Goal: Information Seeking & Learning: Learn about a topic

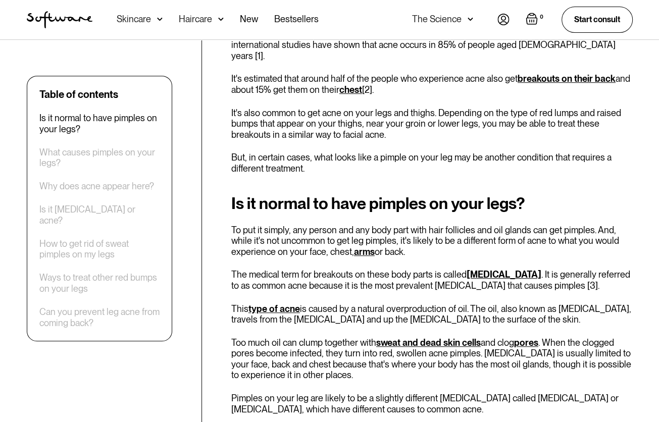
scroll to position [379, 0]
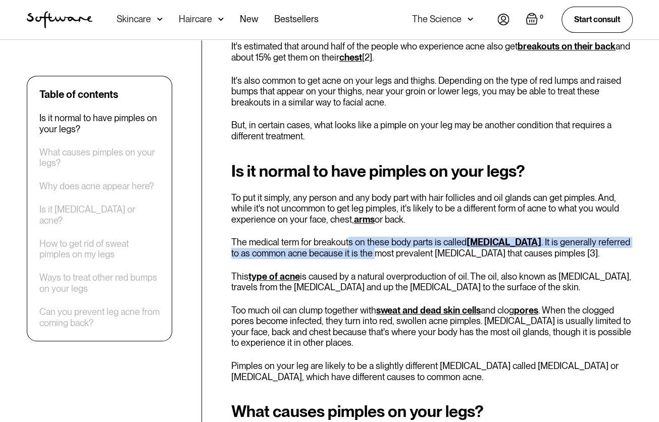
drag, startPoint x: 348, startPoint y: 226, endPoint x: 360, endPoint y: 248, distance: 24.4
click at [360, 248] on div "Is it normal to have pimples on your legs? To put it simply, any person and any…" at bounding box center [432, 272] width 402 height 221
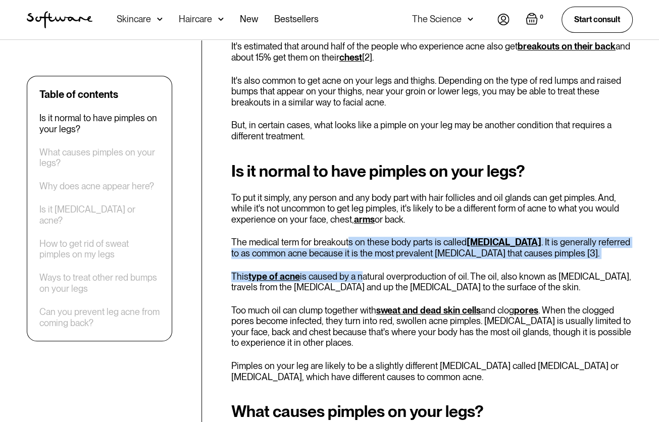
click at [360, 248] on div "Is it normal to have pimples on your legs? To put it simply, any person and any…" at bounding box center [432, 272] width 402 height 221
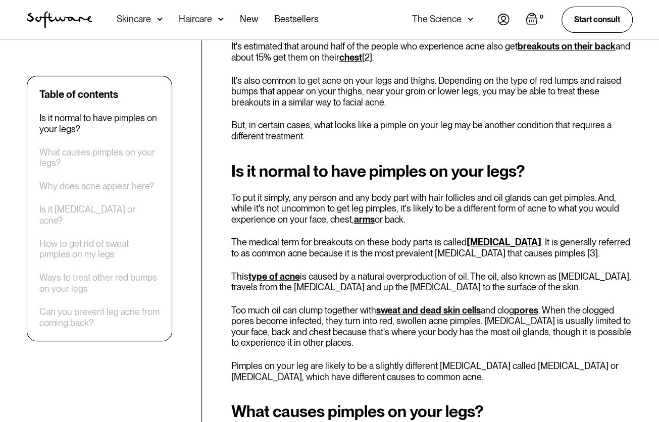
click at [339, 237] on p "The medical term for breakouts on these body parts is called [MEDICAL_DATA] . I…" at bounding box center [432, 248] width 402 height 22
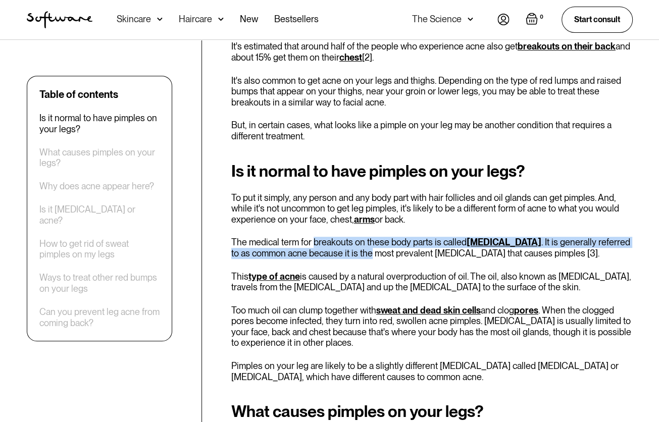
drag, startPoint x: 339, startPoint y: 227, endPoint x: 349, endPoint y: 245, distance: 19.4
click at [349, 245] on p "The medical term for breakouts on these body parts is called [MEDICAL_DATA] . I…" at bounding box center [432, 248] width 402 height 22
click at [335, 242] on p "The medical term for breakouts on these body parts is called [MEDICAL_DATA] . I…" at bounding box center [432, 248] width 402 height 22
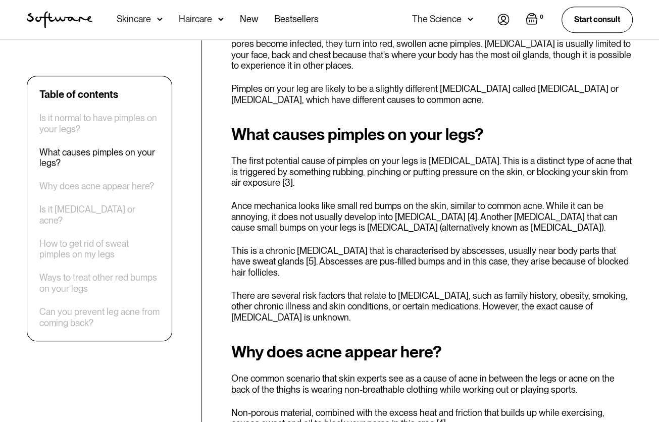
scroll to position [657, 0]
drag, startPoint x: 304, startPoint y: 176, endPoint x: 321, endPoint y: 197, distance: 26.6
click at [321, 197] on div "What causes pimples on your legs? The first potential cause of pimples on your …" at bounding box center [432, 224] width 402 height 198
click at [321, 200] on p "Ance mechanica looks like small red bumps on the skin, similar to common acne. …" at bounding box center [432, 216] width 402 height 33
click at [312, 201] on p "Ance mechanica looks like small red bumps on the skin, similar to common acne. …" at bounding box center [432, 216] width 402 height 33
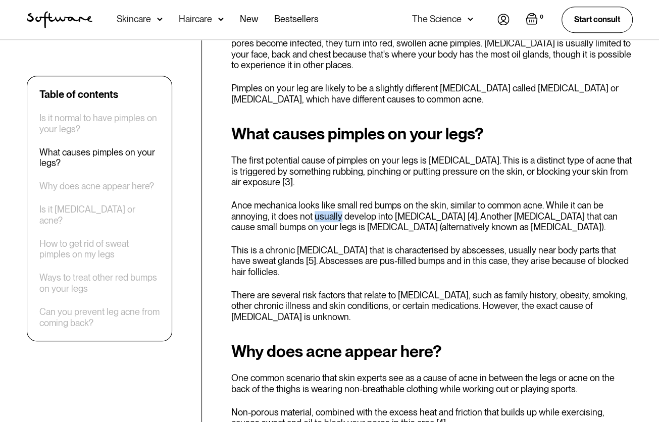
drag, startPoint x: 312, startPoint y: 201, endPoint x: 335, endPoint y: 210, distance: 24.7
click at [335, 210] on p "Ance mechanica looks like small red bumps on the skin, similar to common acne. …" at bounding box center [432, 216] width 402 height 33
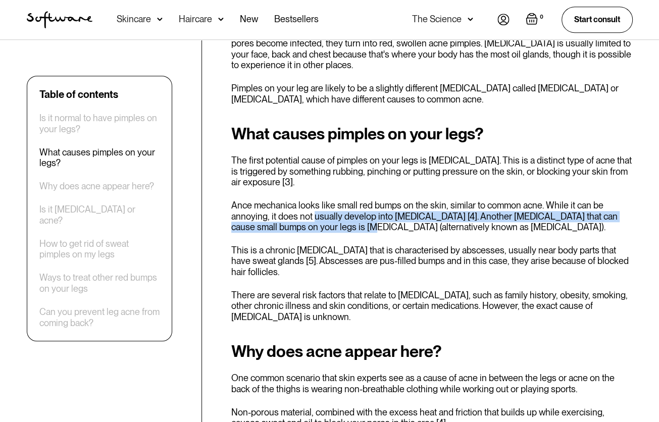
click at [335, 210] on p "Ance mechanica looks like small red bumps on the skin, similar to common acne. …" at bounding box center [432, 216] width 402 height 33
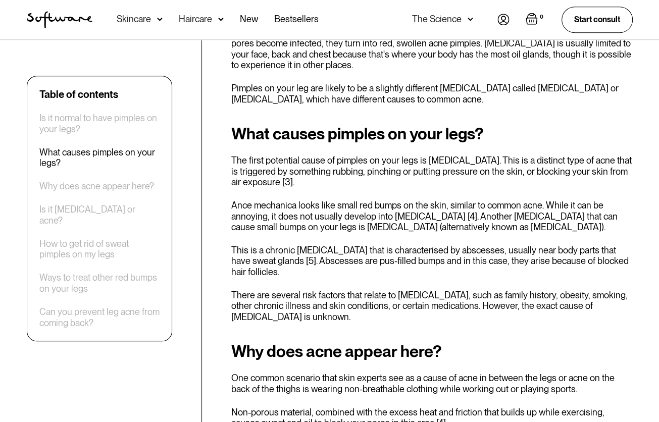
click at [305, 203] on p "Ance mechanica looks like small red bumps on the skin, similar to common acne. …" at bounding box center [432, 216] width 402 height 33
drag, startPoint x: 305, startPoint y: 203, endPoint x: 327, endPoint y: 208, distance: 22.8
click at [327, 208] on p "Ance mechanica looks like small red bumps on the skin, similar to common acne. …" at bounding box center [432, 216] width 402 height 33
click at [334, 212] on p "Ance mechanica looks like small red bumps on the skin, similar to common acne. …" at bounding box center [432, 216] width 402 height 33
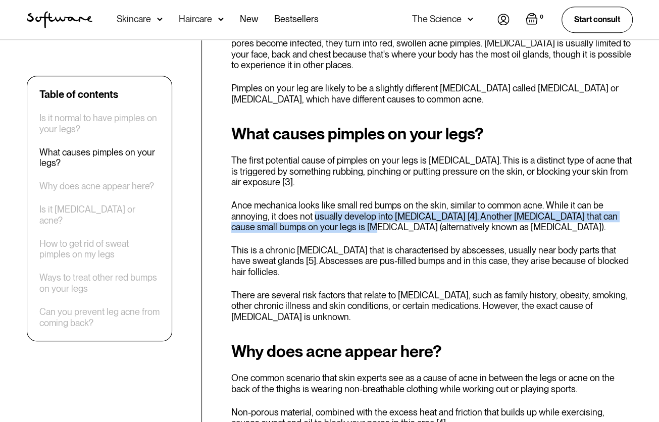
drag, startPoint x: 334, startPoint y: 212, endPoint x: 323, endPoint y: 198, distance: 18.1
click at [323, 200] on p "Ance mechanica looks like small red bumps on the skin, similar to common acne. …" at bounding box center [432, 216] width 402 height 33
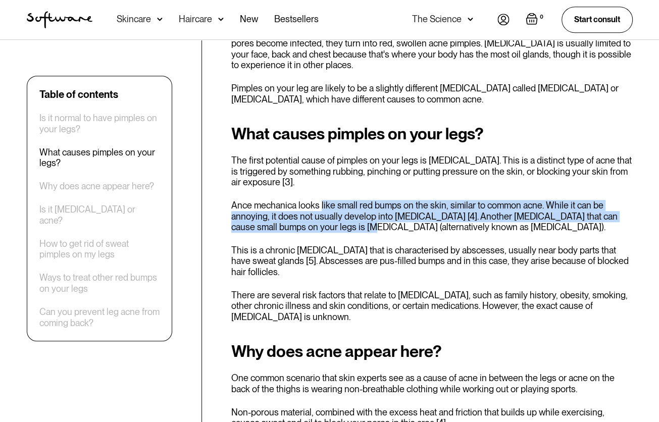
click at [323, 200] on p "Ance mechanica looks like small red bumps on the skin, similar to common acne. …" at bounding box center [432, 216] width 402 height 33
click at [331, 206] on p "Ance mechanica looks like small red bumps on the skin, similar to common acne. …" at bounding box center [432, 216] width 402 height 33
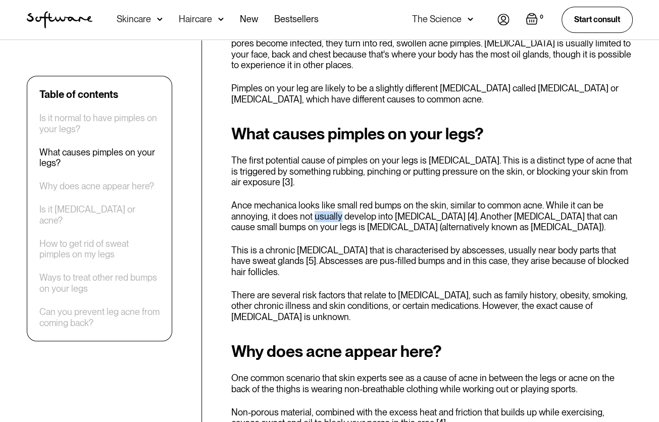
drag, startPoint x: 331, startPoint y: 206, endPoint x: 338, endPoint y: 212, distance: 9.3
click at [338, 212] on p "Ance mechanica looks like small red bumps on the skin, similar to common acne. …" at bounding box center [432, 216] width 402 height 33
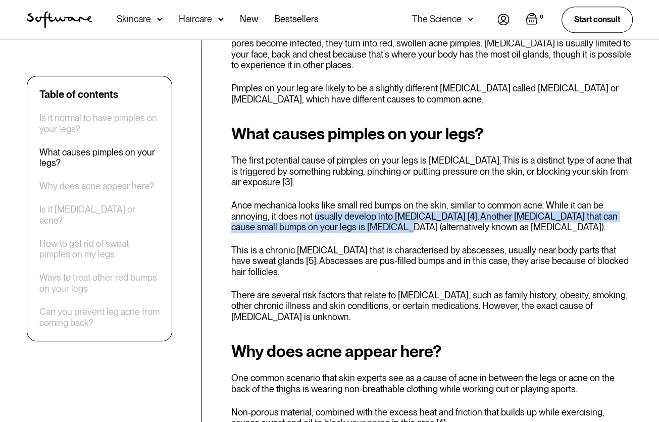
click at [338, 212] on p "Ance mechanica looks like small red bumps on the skin, similar to common acne. …" at bounding box center [432, 216] width 402 height 33
drag, startPoint x: 338, startPoint y: 212, endPoint x: 341, endPoint y: 216, distance: 5.4
click at [341, 216] on p "Ance mechanica looks like small red bumps on the skin, similar to common acne. …" at bounding box center [432, 216] width 402 height 33
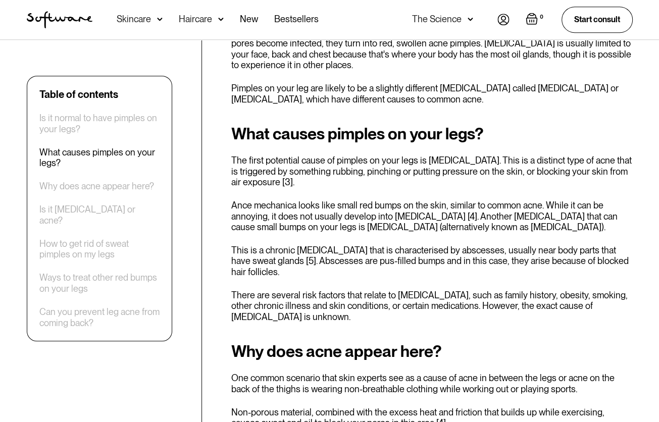
click at [341, 245] on p "This is a chronic [MEDICAL_DATA] that is characterised by abscesses, usually ne…" at bounding box center [432, 261] width 402 height 33
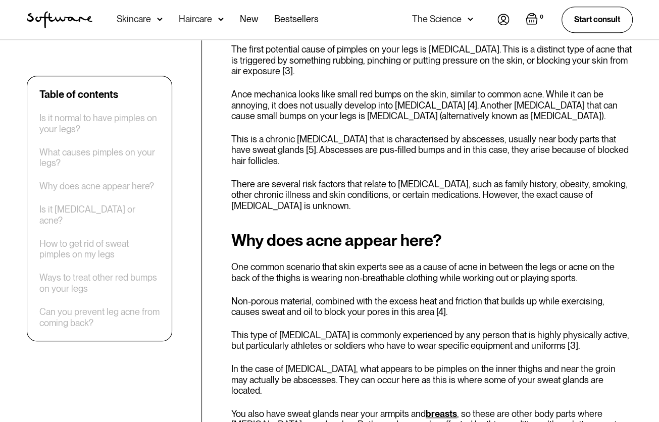
scroll to position [768, 0]
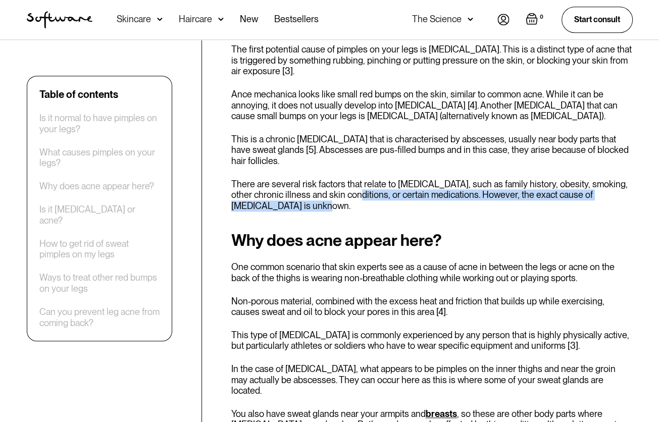
drag, startPoint x: 344, startPoint y: 178, endPoint x: 350, endPoint y: 196, distance: 19.2
click at [350, 196] on p "There are several risk factors that relate to [MEDICAL_DATA], such as family hi…" at bounding box center [432, 195] width 402 height 33
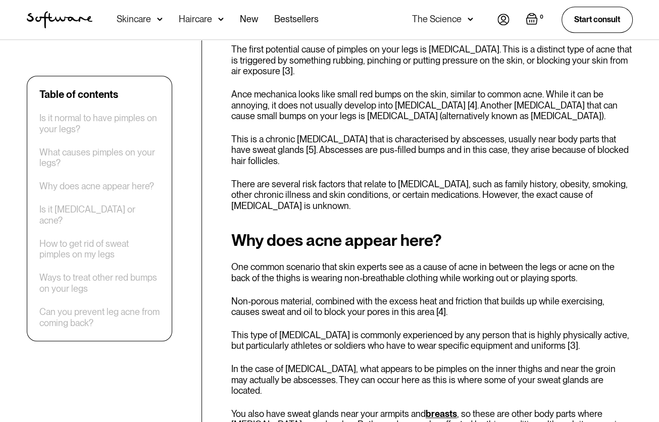
click at [295, 188] on p "There are several risk factors that relate to [MEDICAL_DATA], such as family hi…" at bounding box center [432, 195] width 402 height 33
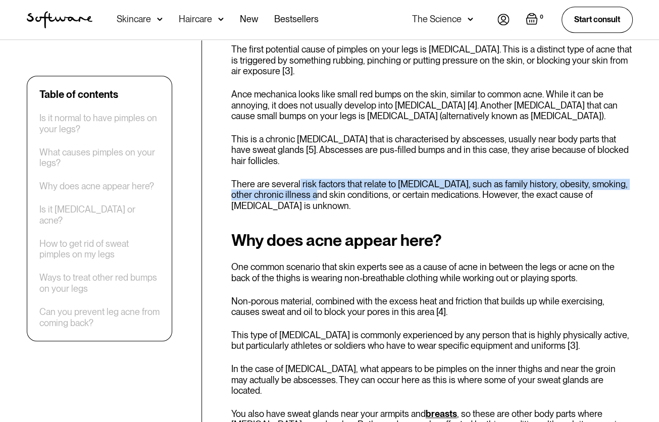
drag, startPoint x: 295, startPoint y: 188, endPoint x: 299, endPoint y: 170, distance: 18.6
click at [299, 179] on p "There are several risk factors that relate to [MEDICAL_DATA], such as family hi…" at bounding box center [432, 195] width 402 height 33
click at [303, 179] on p "There are several risk factors that relate to [MEDICAL_DATA], such as family hi…" at bounding box center [432, 195] width 402 height 33
drag, startPoint x: 303, startPoint y: 172, endPoint x: 301, endPoint y: 184, distance: 11.8
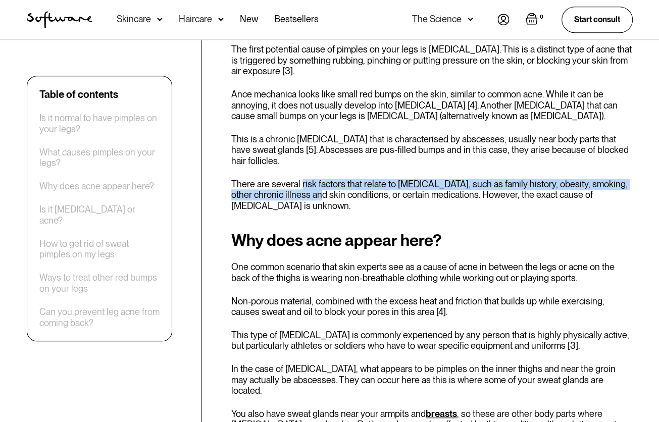
click at [301, 184] on p "There are several risk factors that relate to [MEDICAL_DATA], such as family hi…" at bounding box center [432, 195] width 402 height 33
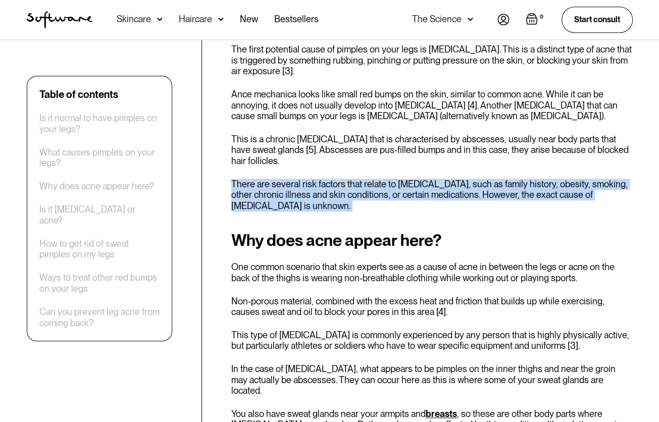
click at [301, 184] on p "There are several risk factors that relate to [MEDICAL_DATA], such as family hi…" at bounding box center [432, 195] width 402 height 33
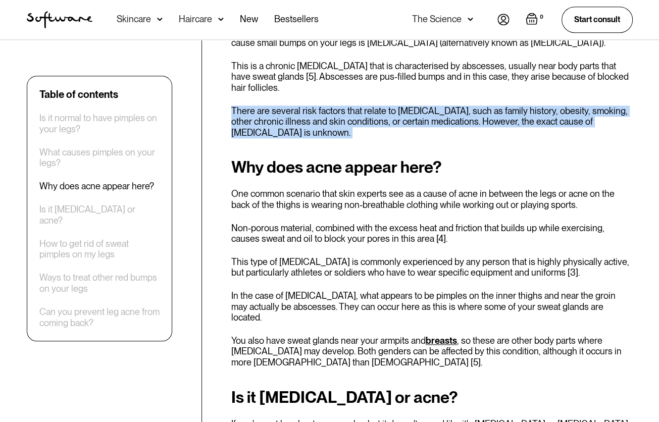
scroll to position [847, 0]
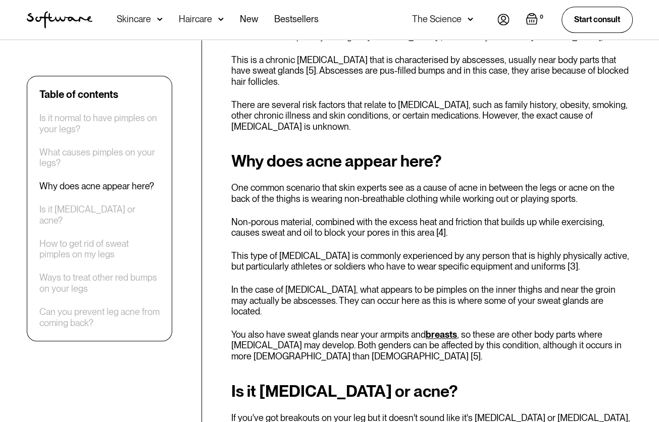
click at [329, 194] on div "Why does acne appear here? One common scenario that skin experts see as a cause…" at bounding box center [432, 257] width 402 height 210
click at [321, 186] on p "One common scenario that skin experts see as a cause of acne in between the leg…" at bounding box center [432, 193] width 402 height 22
drag, startPoint x: 321, startPoint y: 186, endPoint x: 355, endPoint y: 192, distance: 33.9
click at [355, 192] on p "One common scenario that skin experts see as a cause of acne in between the leg…" at bounding box center [432, 193] width 402 height 22
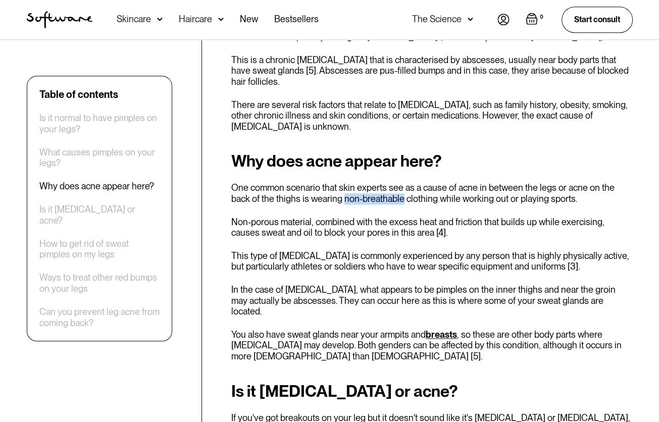
click at [343, 188] on p "One common scenario that skin experts see as a cause of acne in between the leg…" at bounding box center [432, 193] width 402 height 22
drag, startPoint x: 343, startPoint y: 188, endPoint x: 326, endPoint y: 183, distance: 17.4
click at [326, 183] on p "One common scenario that skin experts see as a cause of acne in between the leg…" at bounding box center [432, 193] width 402 height 22
click at [331, 184] on p "One common scenario that skin experts see as a cause of acne in between the leg…" at bounding box center [432, 193] width 402 height 22
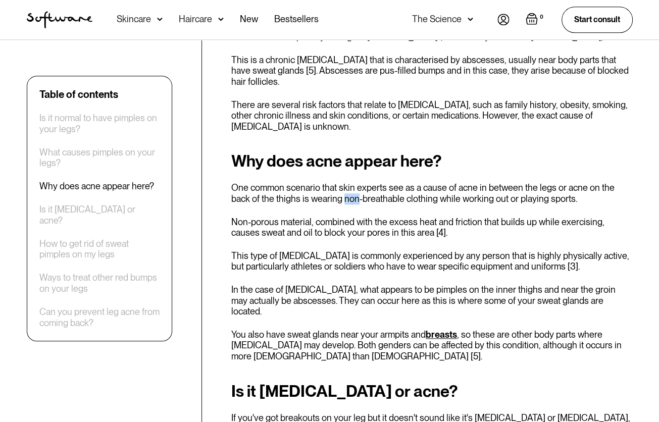
drag, startPoint x: 331, startPoint y: 184, endPoint x: 344, endPoint y: 189, distance: 13.4
click at [344, 189] on p "One common scenario that skin experts see as a cause of acne in between the leg…" at bounding box center [432, 193] width 402 height 22
click at [343, 189] on p "One common scenario that skin experts see as a cause of acne in between the leg…" at bounding box center [432, 193] width 402 height 22
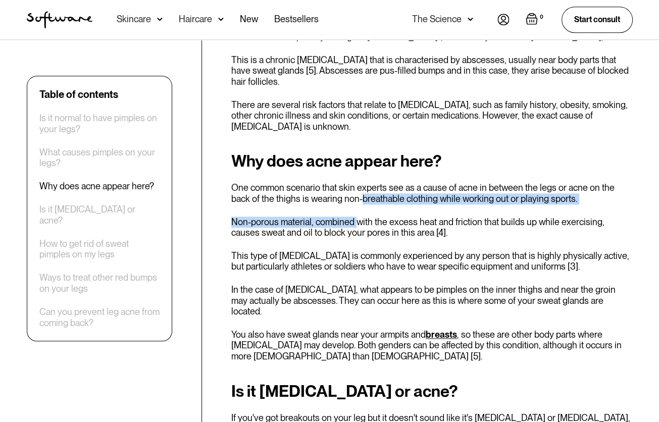
drag, startPoint x: 343, startPoint y: 189, endPoint x: 353, endPoint y: 199, distance: 14.3
click at [353, 199] on div "Why does acne appear here? One common scenario that skin experts see as a cause…" at bounding box center [432, 257] width 402 height 210
click at [357, 217] on p "Non-porous material, combined with the excess heat and friction that builds up …" at bounding box center [432, 228] width 402 height 22
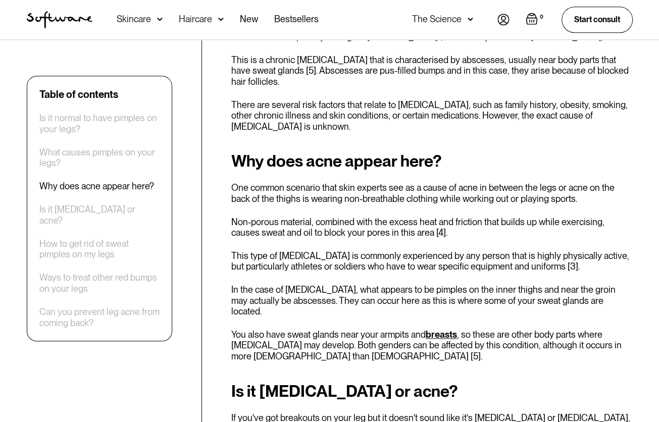
click at [378, 253] on p "This type of [MEDICAL_DATA] is commonly experienced by any person that is highl…" at bounding box center [432, 262] width 402 height 22
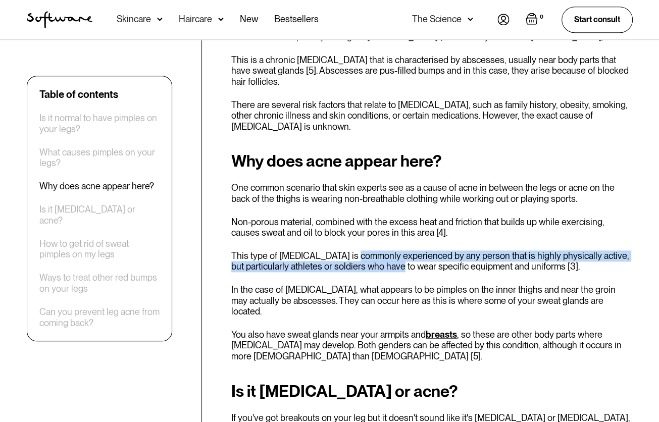
drag, startPoint x: 378, startPoint y: 253, endPoint x: 354, endPoint y: 240, distance: 27.3
click at [354, 251] on p "This type of [MEDICAL_DATA] is commonly experienced by any person that is highl…" at bounding box center [432, 262] width 402 height 22
click at [364, 251] on p "This type of [MEDICAL_DATA] is commonly experienced by any person that is highl…" at bounding box center [432, 262] width 402 height 22
drag, startPoint x: 364, startPoint y: 248, endPoint x: 369, endPoint y: 254, distance: 8.2
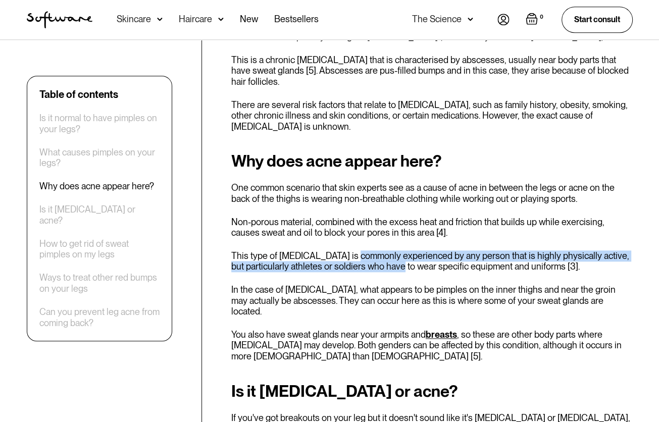
click at [369, 254] on p "This type of [MEDICAL_DATA] is commonly experienced by any person that is highl…" at bounding box center [432, 262] width 402 height 22
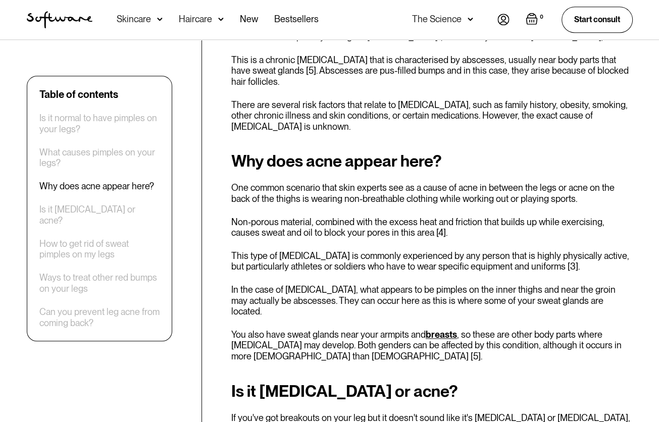
click at [386, 329] on p "You also have sweat glands near your armpits and breasts , so these are other b…" at bounding box center [432, 345] width 402 height 33
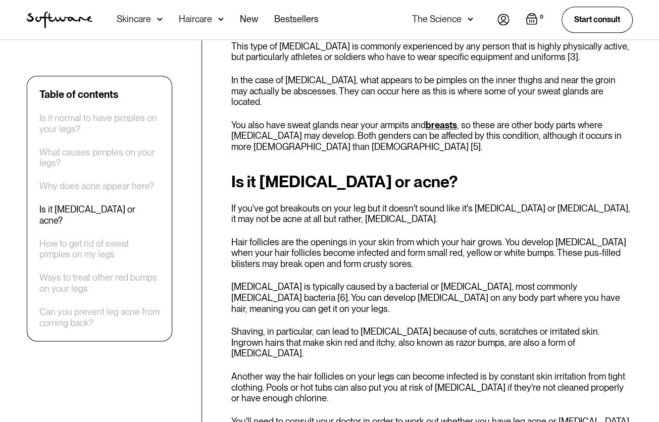
scroll to position [1058, 0]
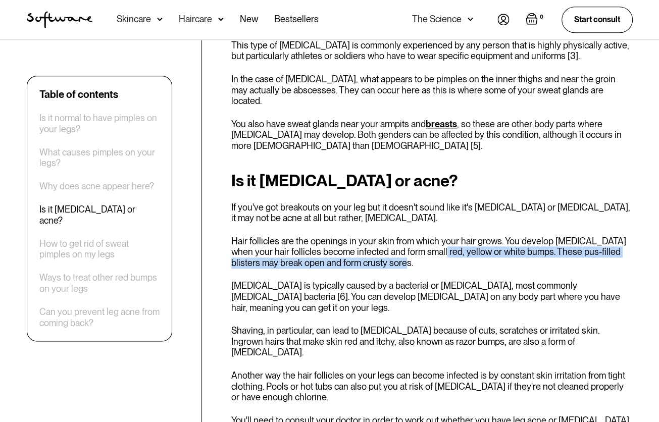
drag, startPoint x: 409, startPoint y: 242, endPoint x: 406, endPoint y: 224, distance: 18.4
click at [406, 236] on p "Hair follicles are the openings in your skin from which your hair grows. You de…" at bounding box center [432, 252] width 402 height 33
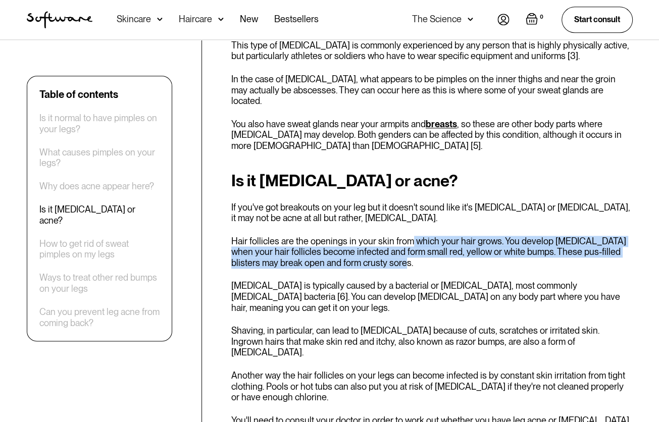
click at [406, 236] on p "Hair follicles are the openings in your skin from which your hair grows. You de…" at bounding box center [432, 252] width 402 height 33
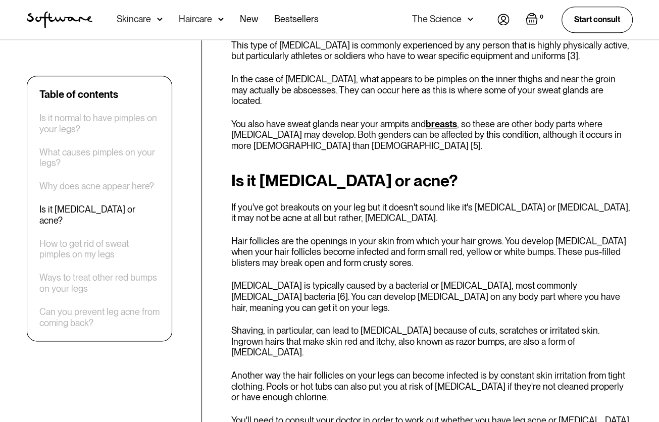
drag, startPoint x: 406, startPoint y: 224, endPoint x: 414, endPoint y: 247, distance: 23.5
click at [414, 247] on div "Is it [MEDICAL_DATA] or acne? If you've got breakouts on your leg but it doesn'…" at bounding box center [432, 305] width 402 height 266
click at [430, 280] on p "[MEDICAL_DATA] is typically caused by a bacterial or [MEDICAL_DATA], most commo…" at bounding box center [432, 296] width 402 height 33
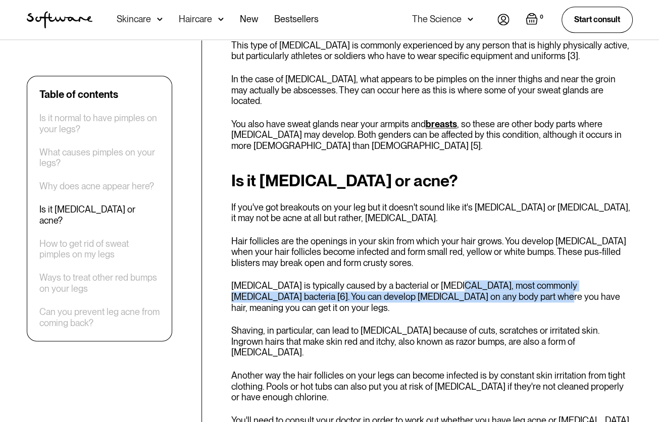
drag, startPoint x: 430, startPoint y: 275, endPoint x: 436, endPoint y: 263, distance: 13.6
click at [436, 280] on p "[MEDICAL_DATA] is typically caused by a bacterial or [MEDICAL_DATA], most commo…" at bounding box center [432, 296] width 402 height 33
click at [438, 280] on p "[MEDICAL_DATA] is typically caused by a bacterial or [MEDICAL_DATA], most commo…" at bounding box center [432, 296] width 402 height 33
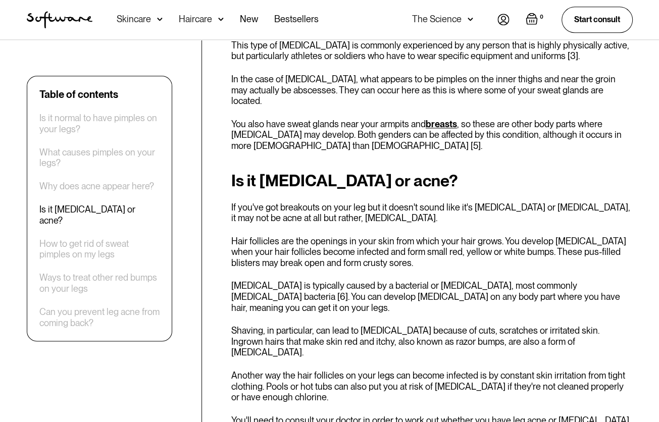
click at [383, 280] on p "[MEDICAL_DATA] is typically caused by a bacterial or [MEDICAL_DATA], most commo…" at bounding box center [432, 296] width 402 height 33
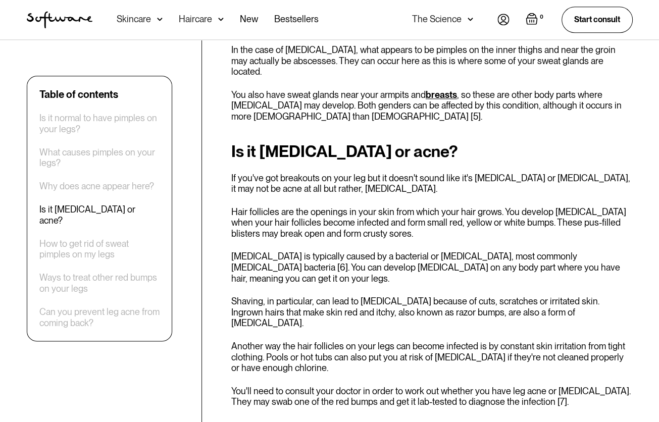
scroll to position [1088, 0]
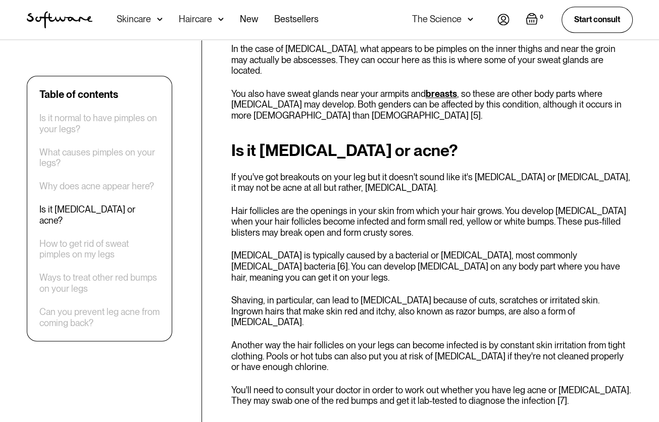
click at [378, 261] on div "Is it [MEDICAL_DATA] or acne? If you've got breakouts on your leg but it doesn'…" at bounding box center [432, 274] width 402 height 266
drag, startPoint x: 378, startPoint y: 261, endPoint x: 385, endPoint y: 274, distance: 15.6
click at [385, 274] on div "Is it [MEDICAL_DATA] or acne? If you've got breakouts on your leg but it doesn'…" at bounding box center [432, 274] width 402 height 266
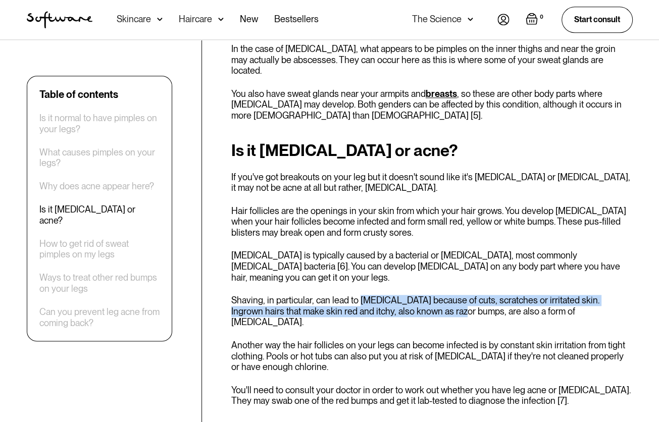
click at [385, 295] on p "Shaving, in particular, can lead to [MEDICAL_DATA] because of cuts, scratches o…" at bounding box center [432, 311] width 402 height 33
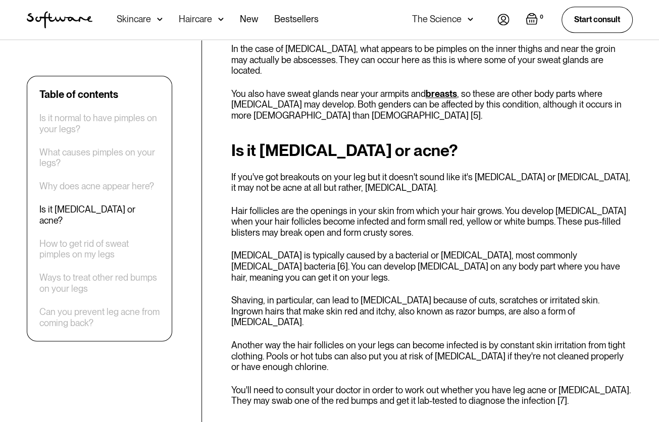
drag, startPoint x: 385, startPoint y: 274, endPoint x: 376, endPoint y: 303, distance: 30.2
click at [376, 340] on p "Another way the hair follicles on your legs can become infected is by constant …" at bounding box center [432, 356] width 402 height 33
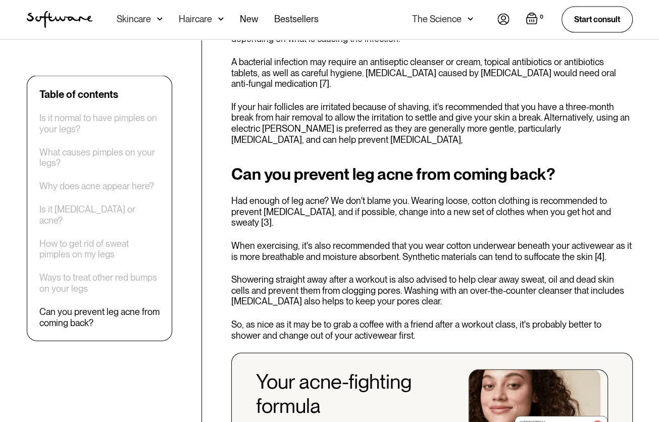
scroll to position [1952, 0]
